Goal: Find specific page/section: Find specific page/section

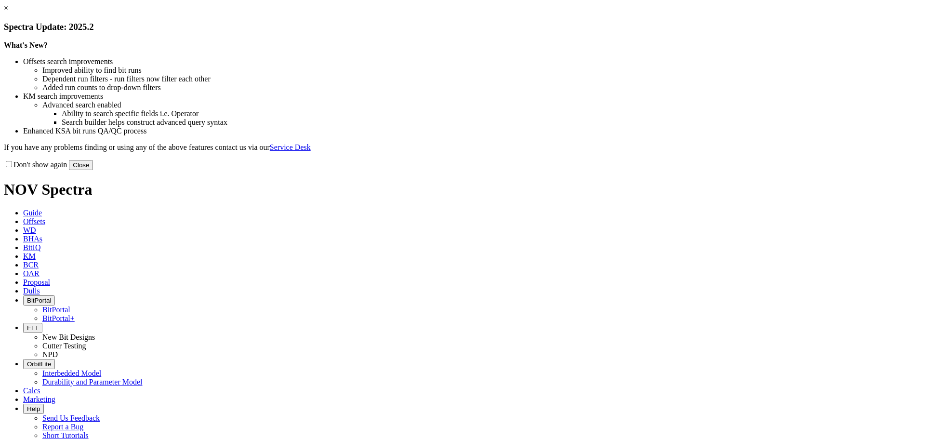
click at [93, 170] on button "Close" at bounding box center [81, 165] width 24 height 10
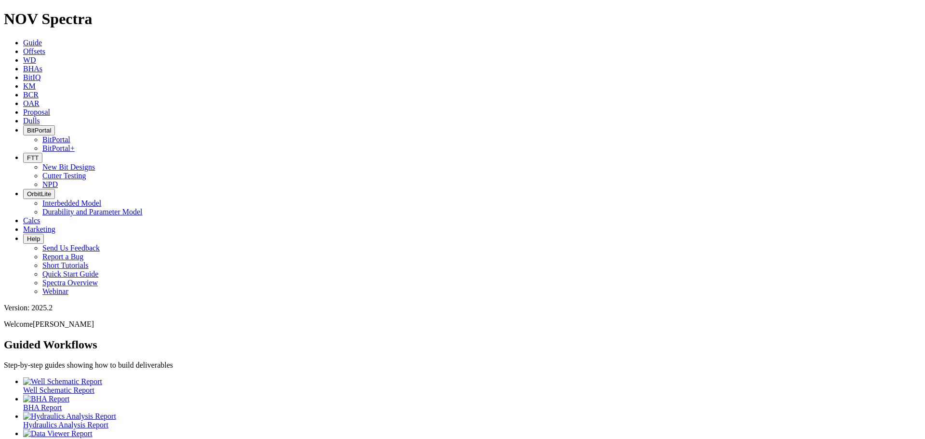
click at [45, 47] on span "Offsets" at bounding box center [34, 51] width 22 height 8
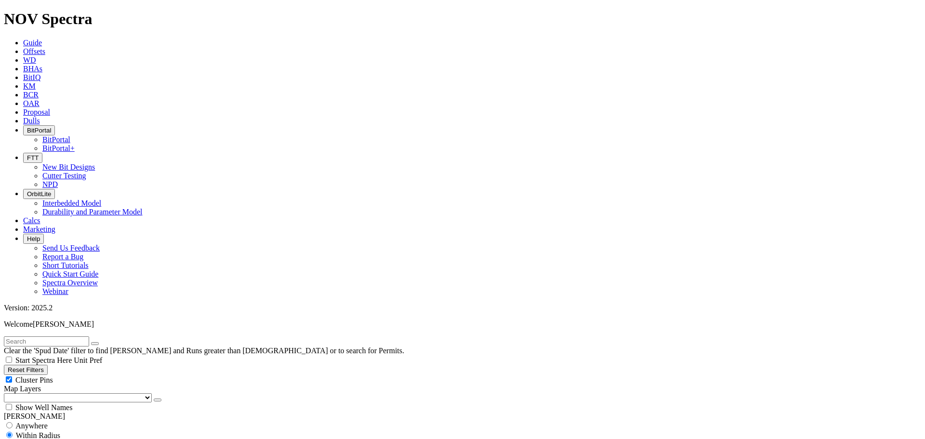
click at [35, 336] on input "text" at bounding box center [46, 341] width 85 height 10
type input "HBN-9B"
click at [13, 422] on input "radio" at bounding box center [9, 425] width 6 height 6
radio input "true"
radio input "false"
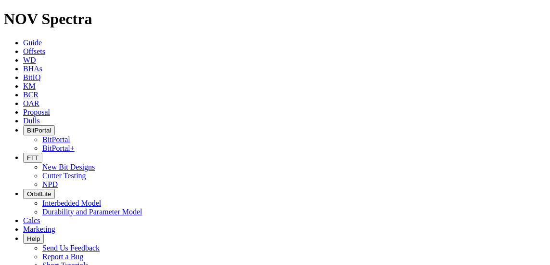
radio input "false"
radio input "true"
drag, startPoint x: 335, startPoint y: 11, endPoint x: 636, endPoint y: 0, distance: 300.7
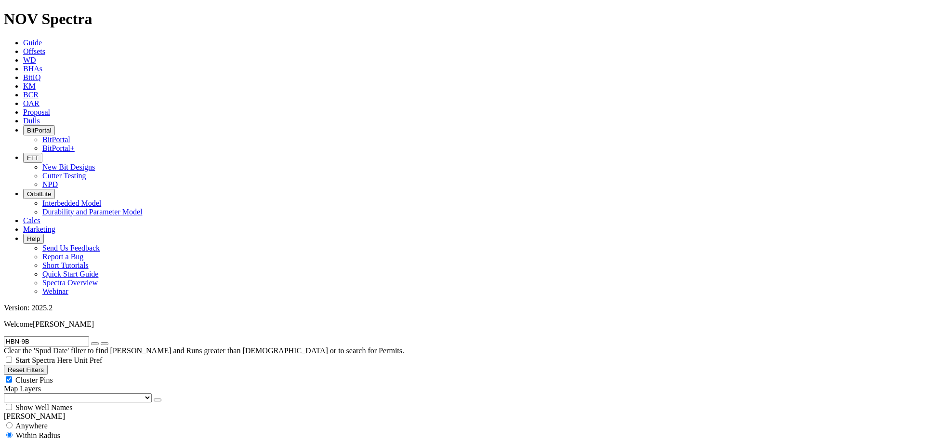
click at [55, 125] on button "BitPortal" at bounding box center [39, 130] width 32 height 10
click at [70, 135] on link "BitPortal" at bounding box center [56, 139] width 28 height 8
